Goal: Share content

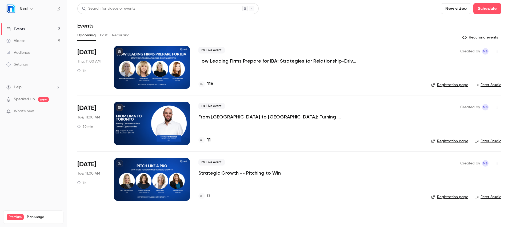
click at [498, 167] on div "Created by MS Registration page Enter Studio" at bounding box center [466, 179] width 70 height 43
click at [497, 164] on icon "button" at bounding box center [497, 163] width 4 height 4
click at [466, 172] on li "Share" at bounding box center [473, 176] width 58 height 14
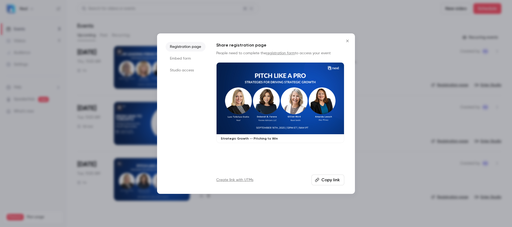
click at [175, 71] on li "Studio access" at bounding box center [186, 70] width 40 height 10
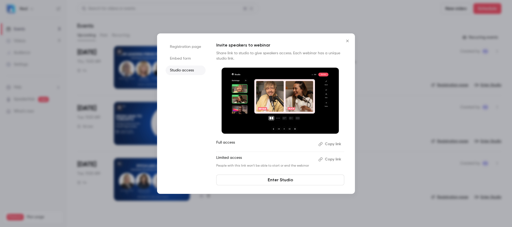
click at [337, 141] on button "Copy link" at bounding box center [330, 144] width 28 height 9
click at [347, 40] on icon "Close" at bounding box center [347, 40] width 2 height 2
